Goal: Task Accomplishment & Management: Manage account settings

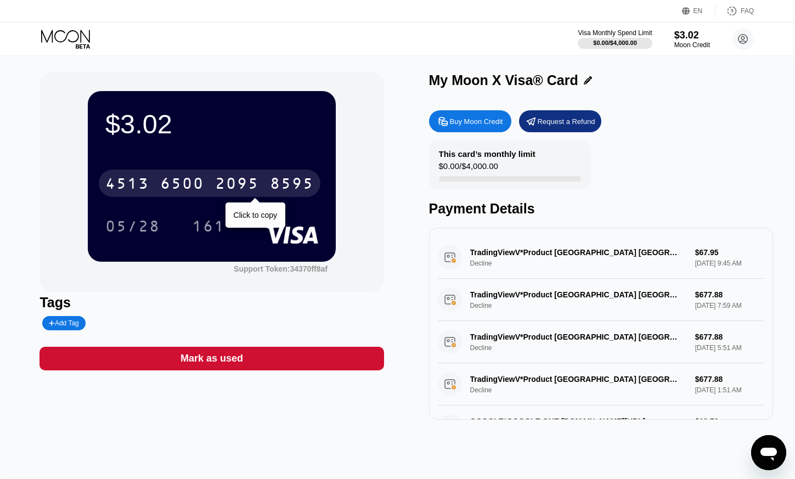
click at [280, 182] on div "8595" at bounding box center [292, 185] width 44 height 18
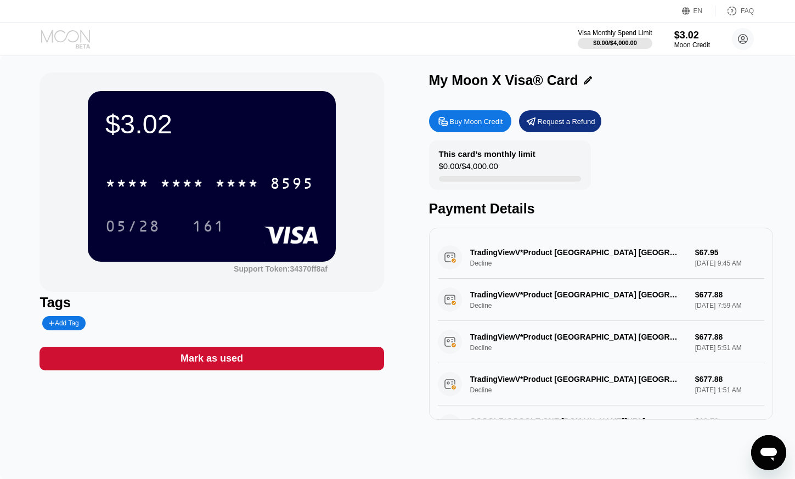
click at [82, 39] on icon at bounding box center [66, 39] width 51 height 19
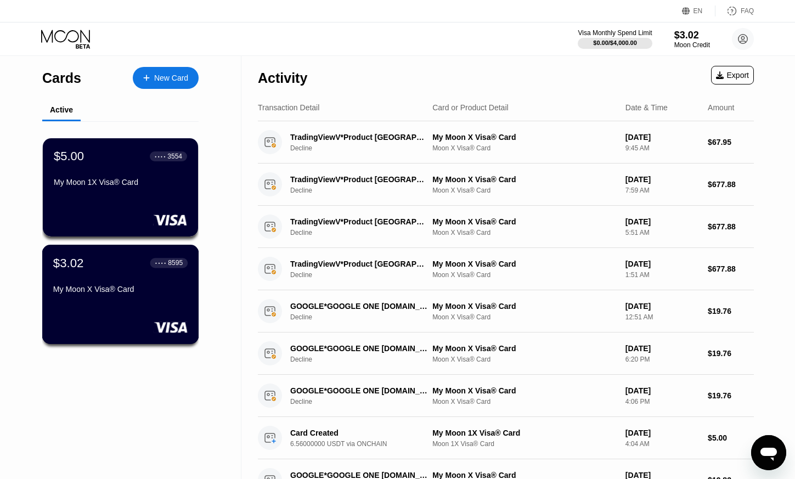
click at [111, 291] on div "My Moon X Visa® Card" at bounding box center [120, 289] width 134 height 9
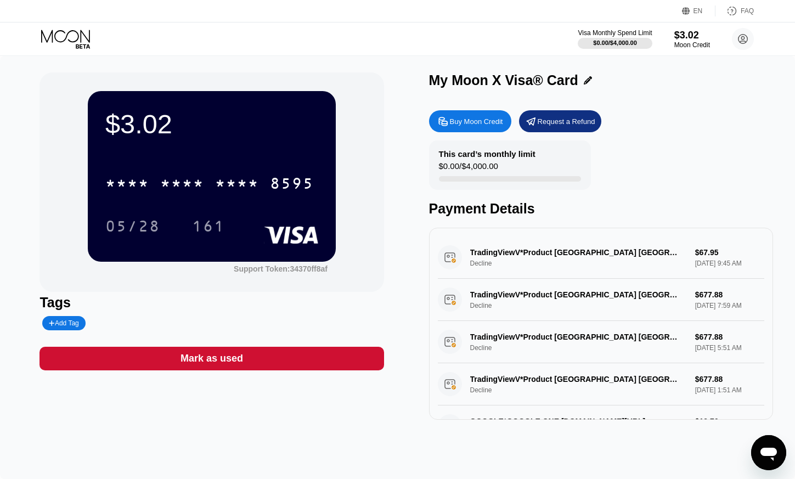
click at [70, 37] on icon at bounding box center [66, 39] width 51 height 19
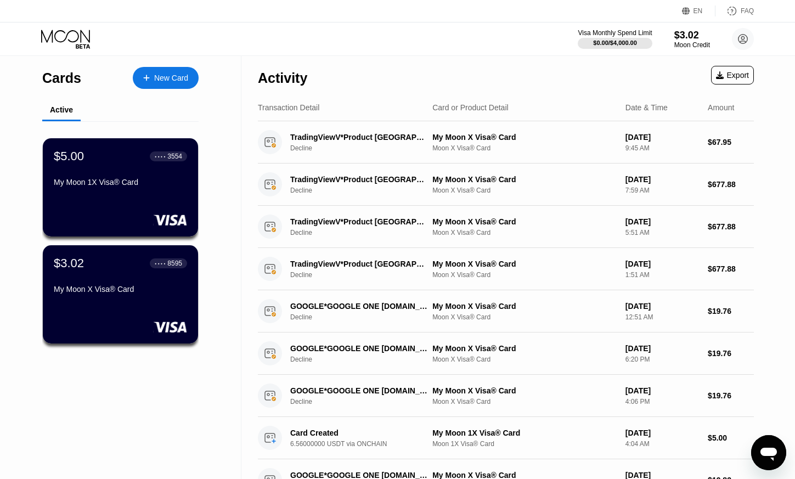
click at [99, 180] on div "$5.00 ● ● ● ● 3554 My Moon 1X Visa® Card" at bounding box center [120, 170] width 133 height 42
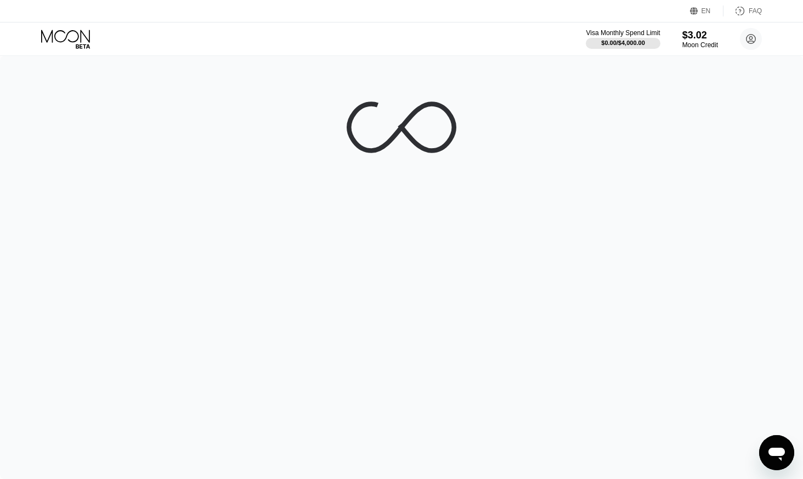
click at [104, 191] on div at bounding box center [401, 267] width 803 height 423
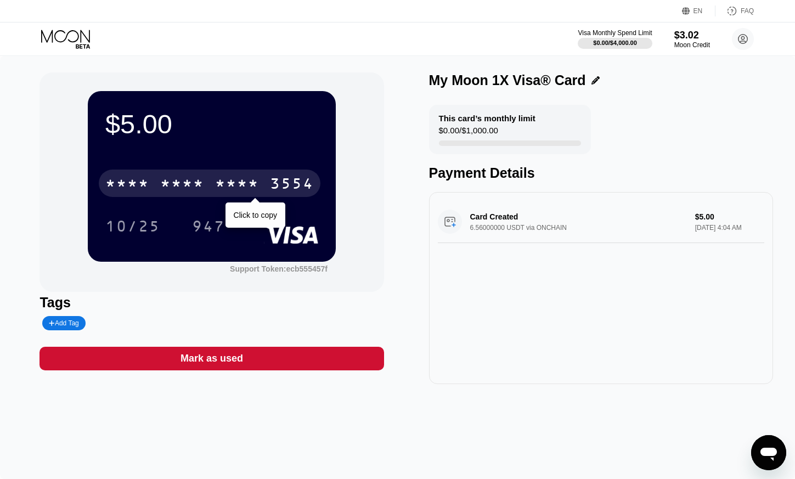
click at [214, 192] on div "* * * * * * * * * * * * 3554" at bounding box center [210, 183] width 222 height 27
click at [301, 187] on div "3554" at bounding box center [292, 185] width 44 height 18
